Goal: Use online tool/utility: Utilize a website feature to perform a specific function

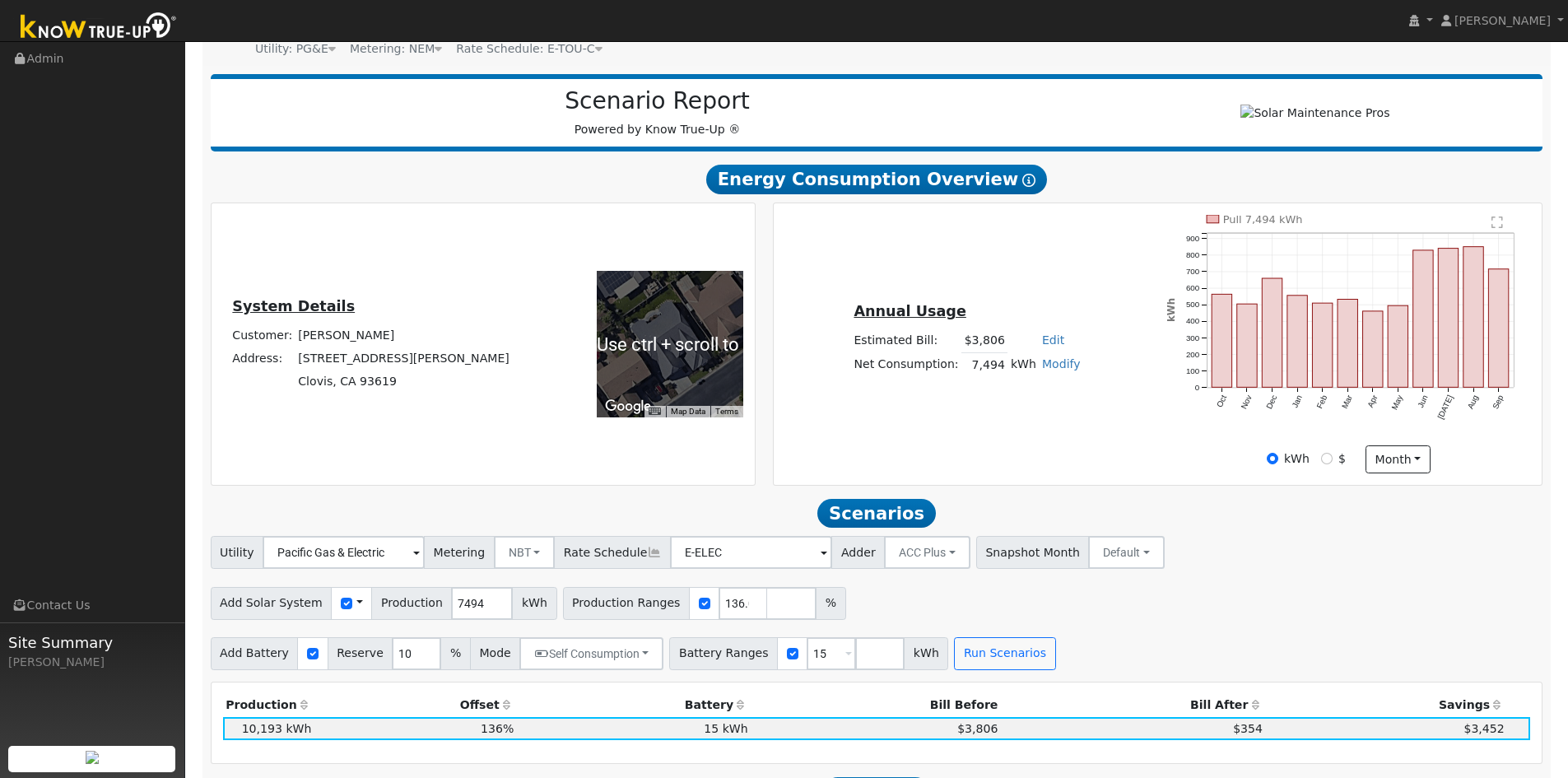
scroll to position [329, 0]
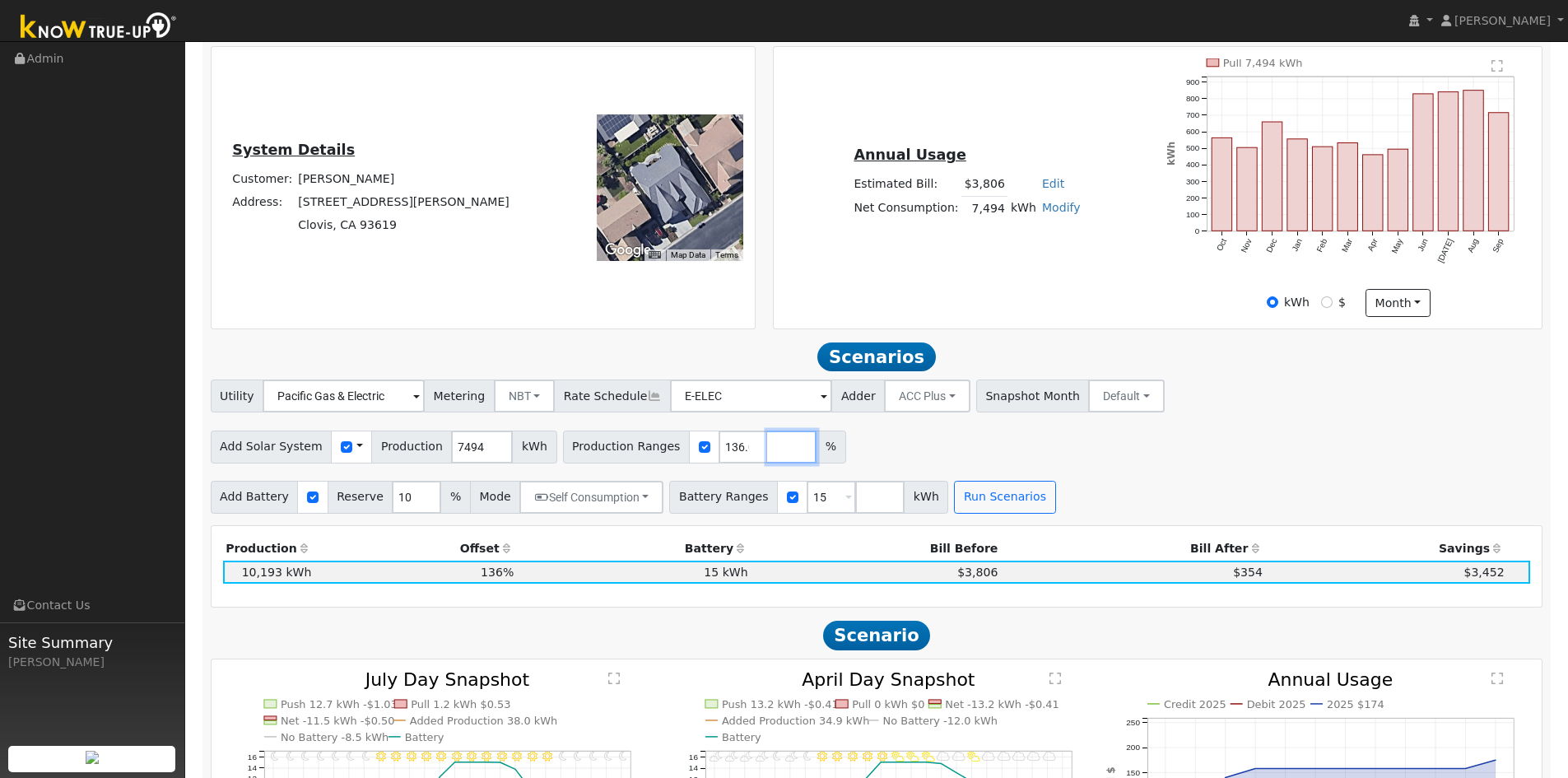
click at [767, 456] on input "number" at bounding box center [792, 446] width 50 height 33
type input "141.659994662"
click at [964, 499] on button "Run Scenarios" at bounding box center [1005, 496] width 102 height 33
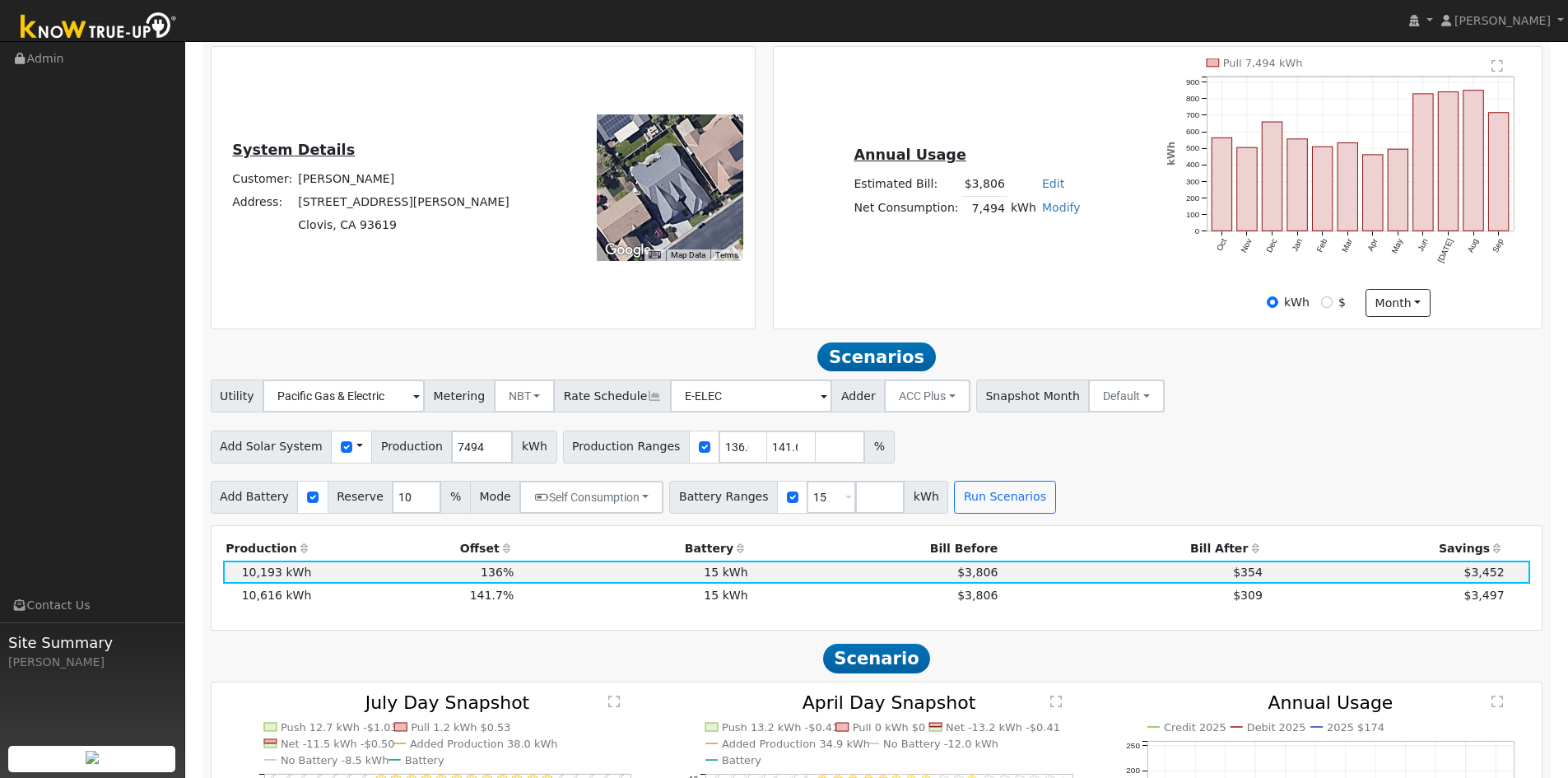
scroll to position [0, 0]
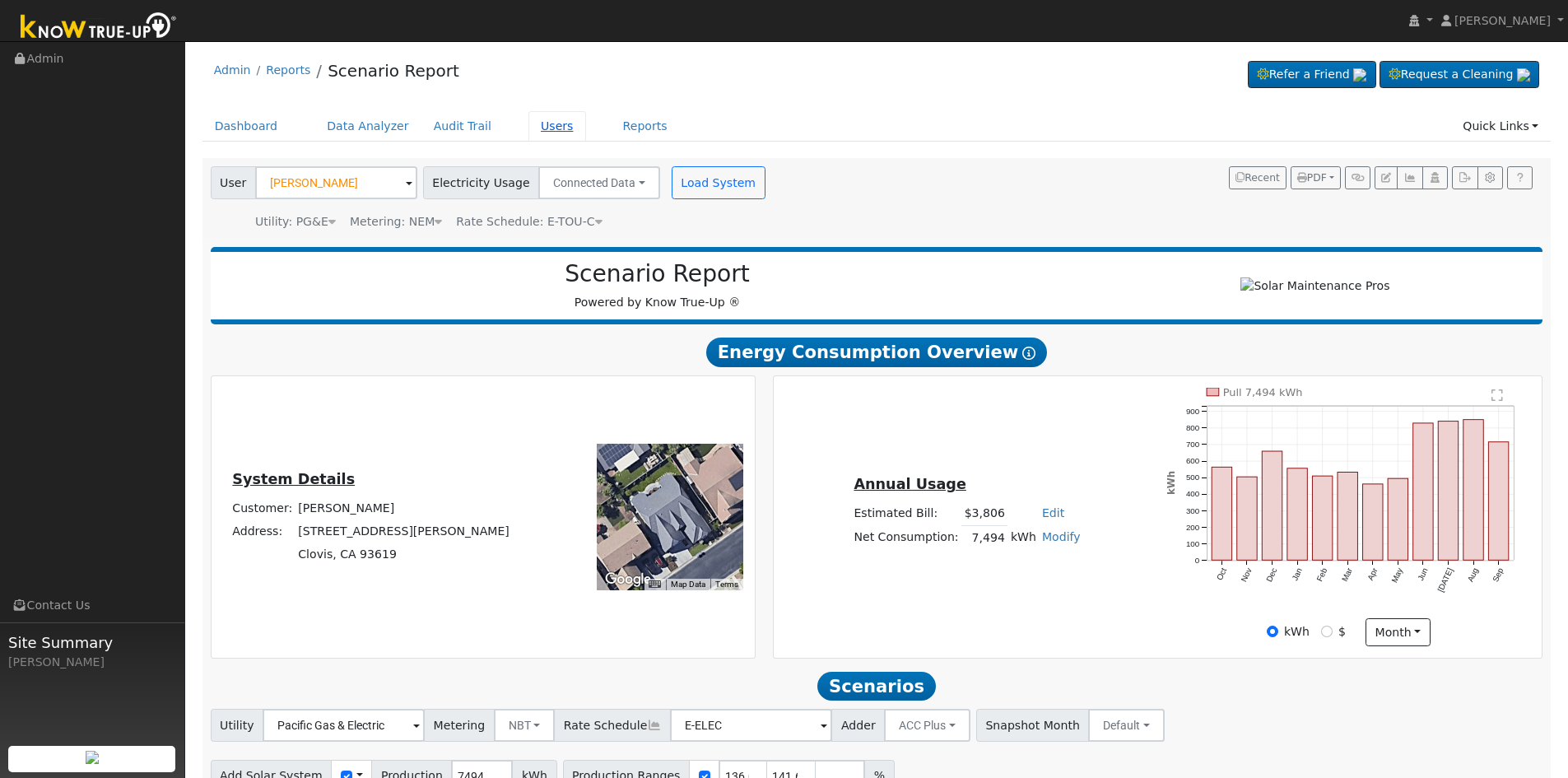
click at [540, 127] on link "Users" at bounding box center [557, 127] width 58 height 31
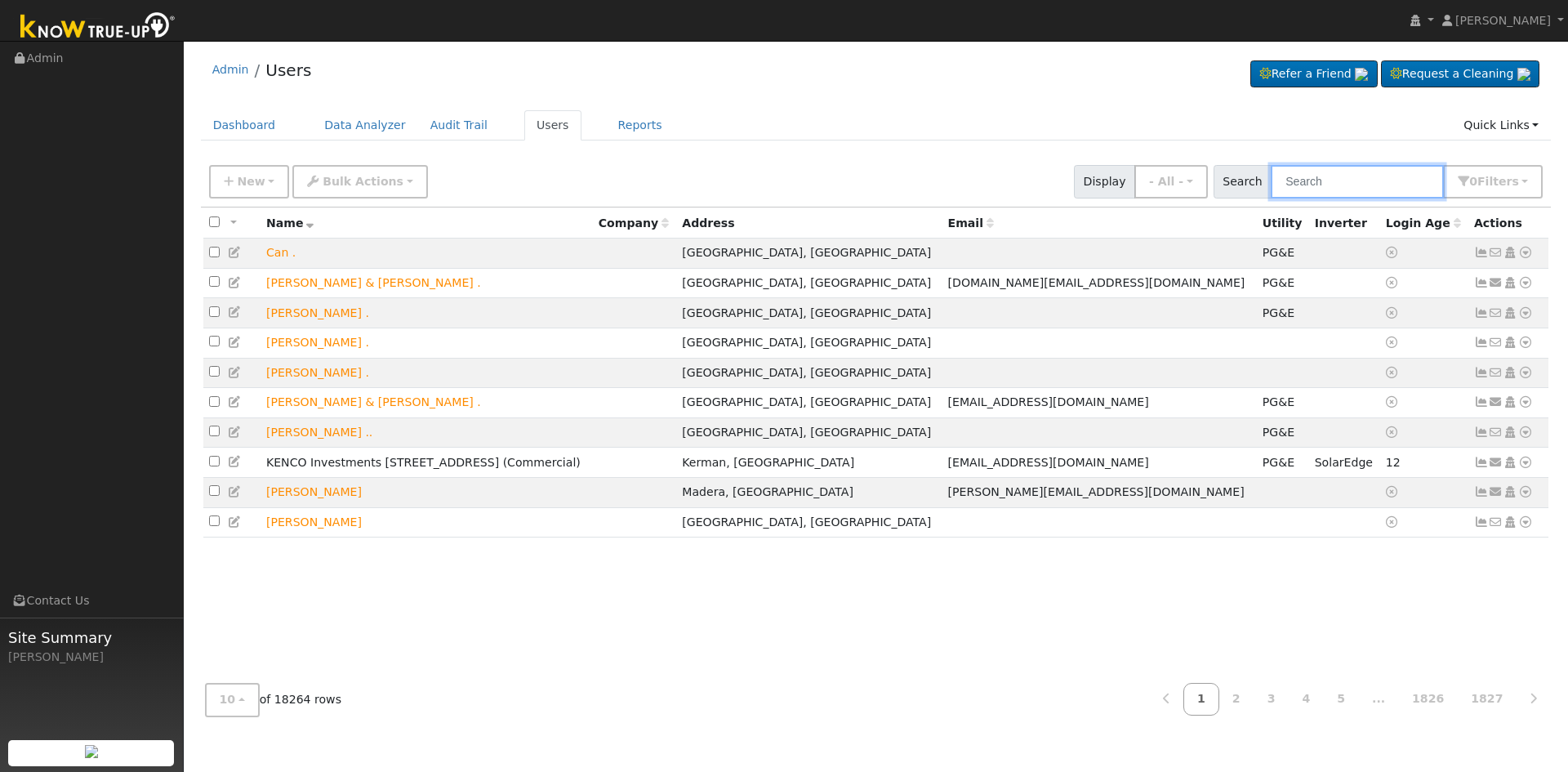
click at [1343, 178] on input "text" at bounding box center [1357, 182] width 173 height 34
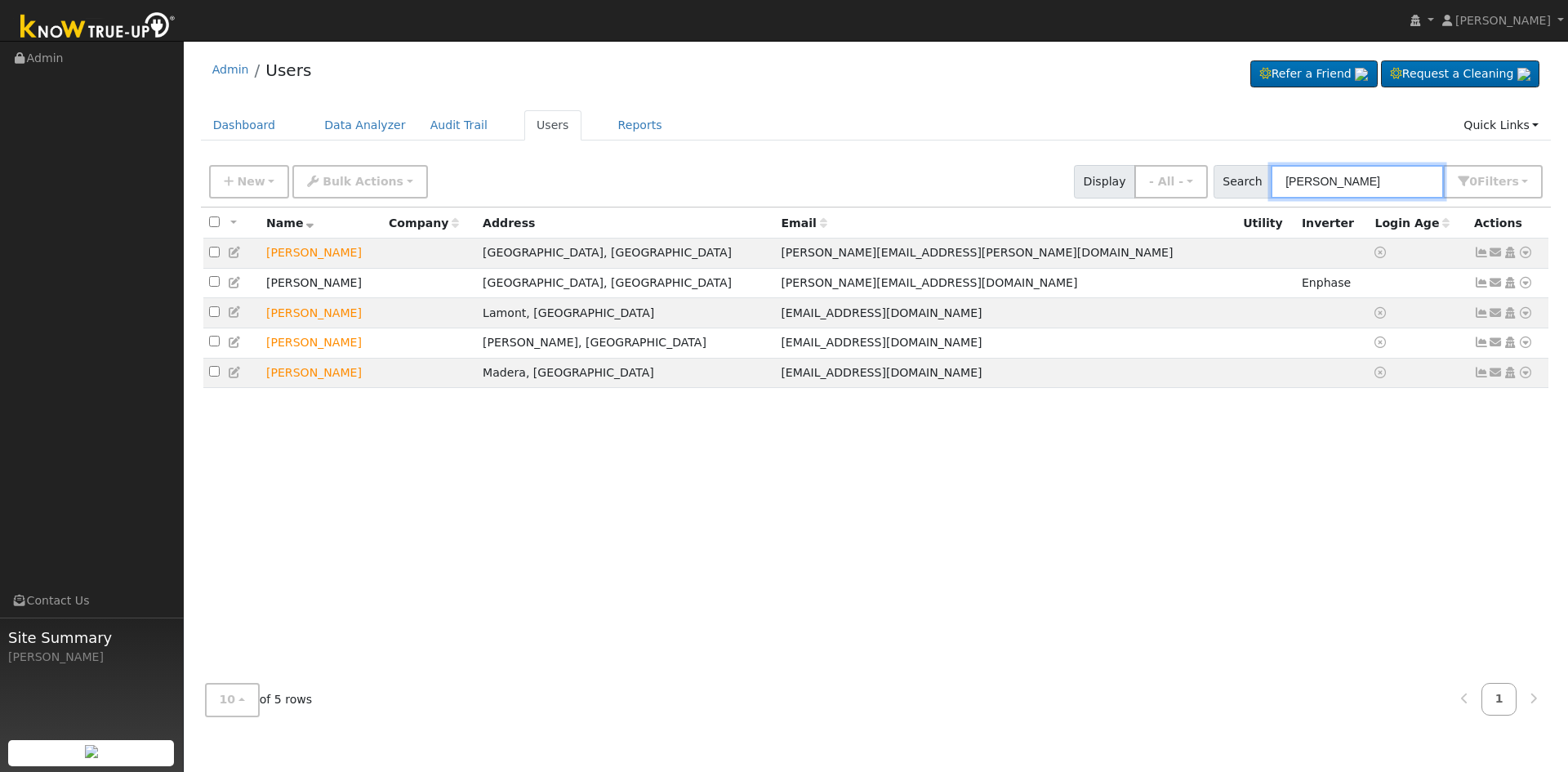
type input "bertha"
